Goal: Task Accomplishment & Management: Use online tool/utility

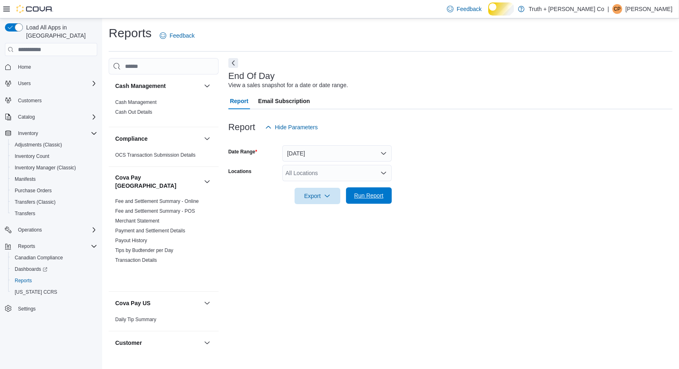
click at [359, 199] on span "Run Report" at bounding box center [368, 195] width 29 height 8
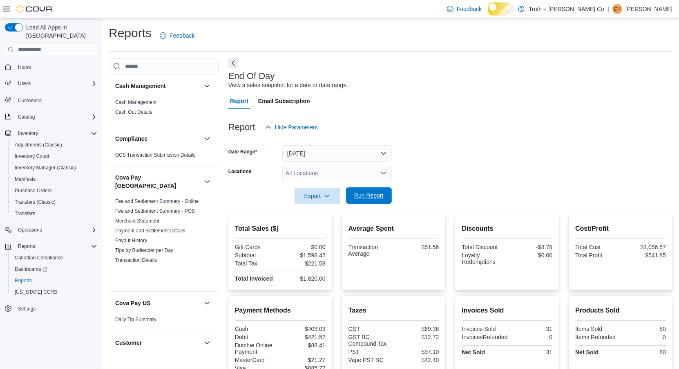
click at [362, 199] on span "Run Report" at bounding box center [368, 195] width 29 height 8
click at [363, 199] on span "Run Report" at bounding box center [368, 195] width 29 height 8
click at [373, 199] on span "Run Report" at bounding box center [368, 195] width 29 height 8
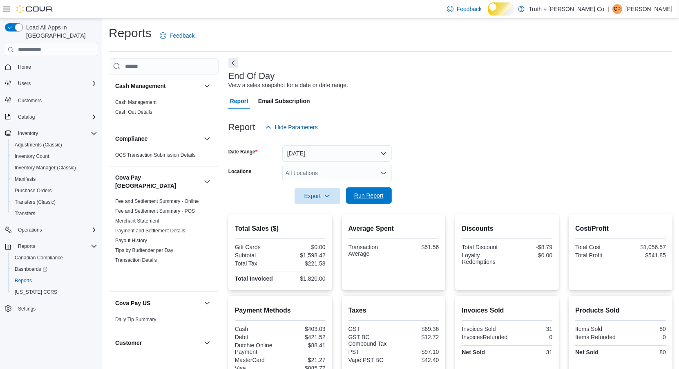
click at [373, 199] on span "Run Report" at bounding box center [368, 195] width 29 height 8
click at [364, 199] on span "Run Report" at bounding box center [368, 195] width 29 height 8
click at [363, 199] on span "Run Report" at bounding box center [368, 195] width 29 height 8
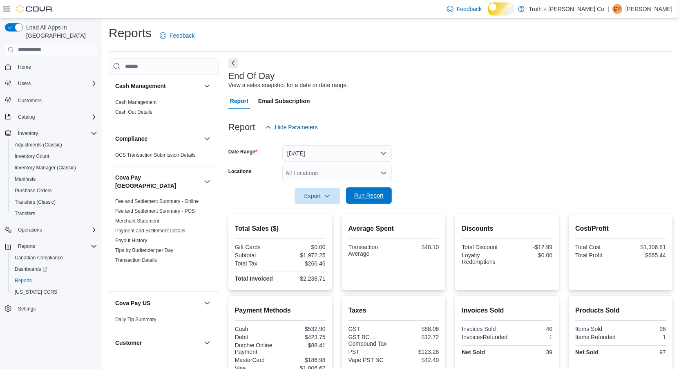
click at [363, 199] on span "Run Report" at bounding box center [368, 195] width 29 height 8
click at [374, 199] on span "Run Report" at bounding box center [368, 195] width 29 height 8
